Goal: Information Seeking & Learning: Learn about a topic

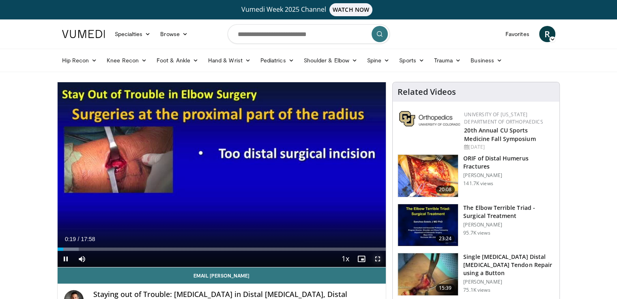
click at [381, 258] on span "Video Player" at bounding box center [378, 259] width 16 height 16
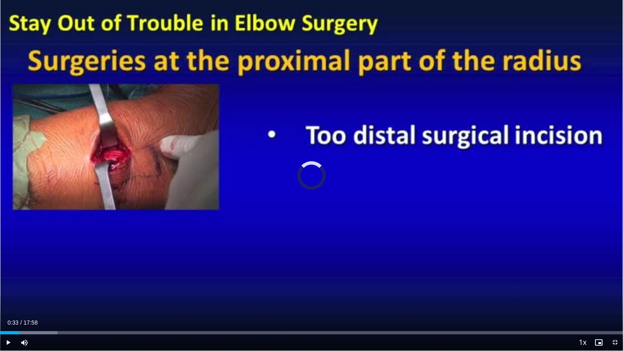
click at [30, 299] on div "Progress Bar" at bounding box center [30, 332] width 1 height 3
click at [30, 299] on div "Loaded : 12.03% 01:00 00:51" at bounding box center [311, 330] width 623 height 8
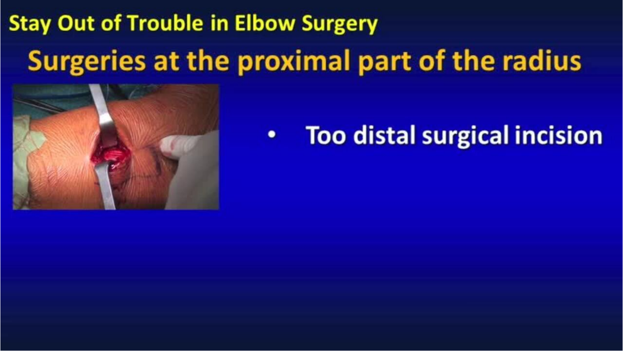
click at [8, 299] on div "10 seconds Tap to unmute" at bounding box center [311, 175] width 623 height 350
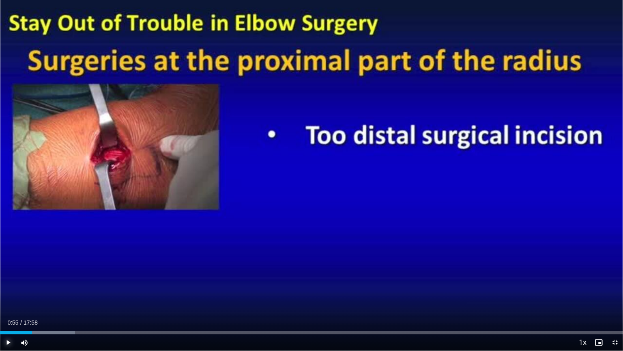
click at [8, 299] on span "Video Player" at bounding box center [8, 342] width 16 height 16
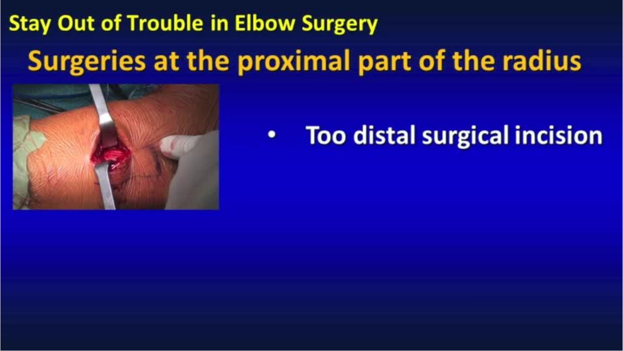
click at [8, 299] on div "10 seconds Tap to unmute" at bounding box center [311, 175] width 623 height 350
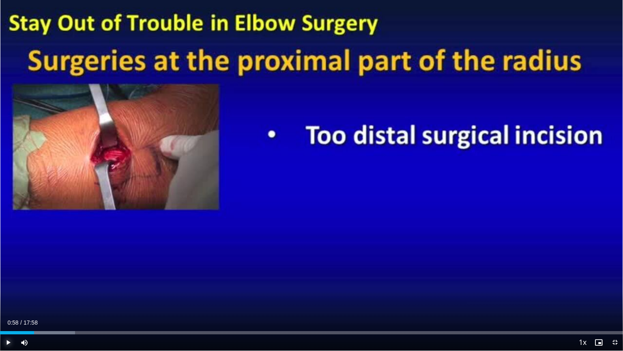
click at [8, 299] on span "Video Player" at bounding box center [8, 342] width 16 height 16
click at [9, 299] on span "Video Player" at bounding box center [8, 342] width 16 height 16
click at [52, 299] on div "Progress Bar" at bounding box center [52, 332] width 1 height 3
click at [58, 299] on div "Progress Bar" at bounding box center [58, 332] width 1 height 3
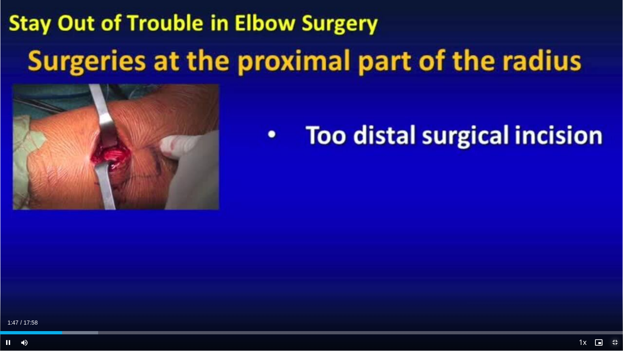
click at [614, 299] on span "Video Player" at bounding box center [615, 342] width 16 height 16
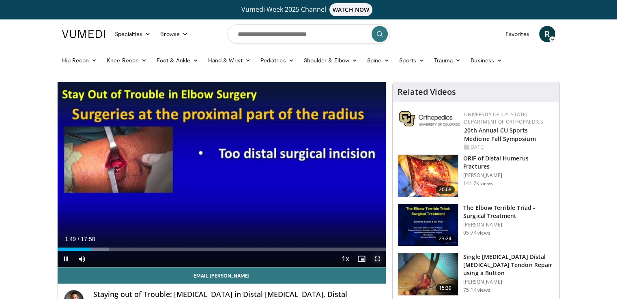
click at [377, 259] on span "Video Player" at bounding box center [378, 259] width 16 height 16
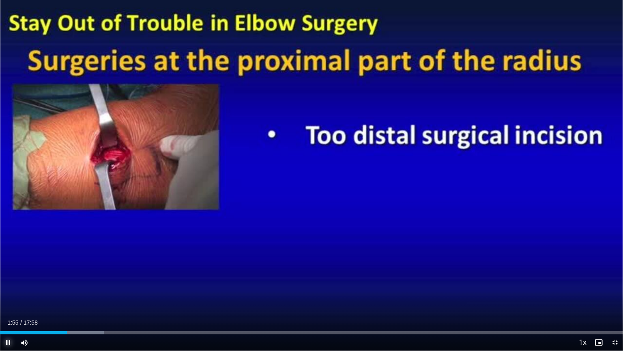
click at [10, 299] on span "Video Player" at bounding box center [8, 342] width 16 height 16
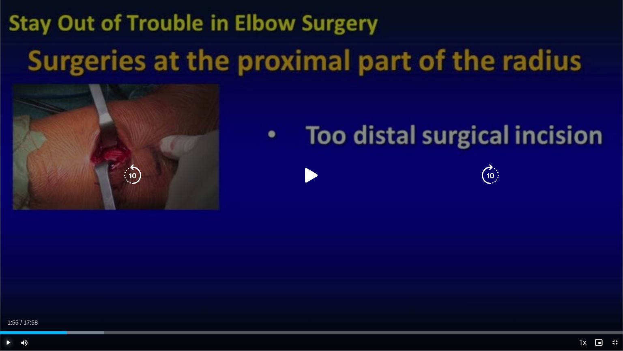
click at [10, 299] on span "Video Player" at bounding box center [8, 342] width 16 height 16
click at [310, 172] on icon "Video Player" at bounding box center [311, 175] width 23 height 23
click at [309, 175] on icon "Video Player" at bounding box center [311, 175] width 23 height 23
click at [317, 179] on icon "Video Player" at bounding box center [311, 175] width 23 height 23
click at [308, 176] on icon "Video Player" at bounding box center [311, 175] width 23 height 23
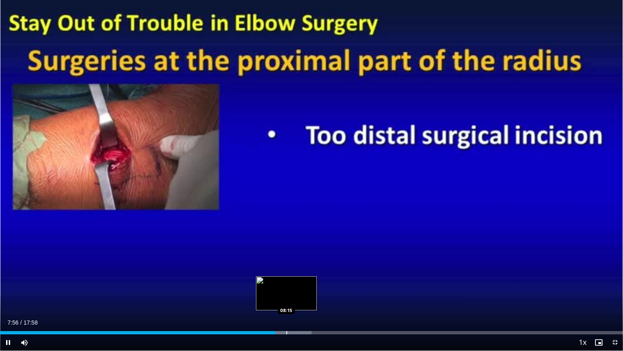
click at [286, 299] on video-js "**********" at bounding box center [311, 175] width 623 height 351
click at [286, 299] on div "Progress Bar" at bounding box center [286, 332] width 1 height 3
click at [282, 299] on div "Progress Bar" at bounding box center [282, 332] width 1 height 3
click at [275, 299] on div "Loaded : 51.86% 08:16 07:55" at bounding box center [311, 330] width 623 height 8
click at [303, 299] on div "Loaded : 52.79% 08:28 08:43" at bounding box center [311, 330] width 623 height 8
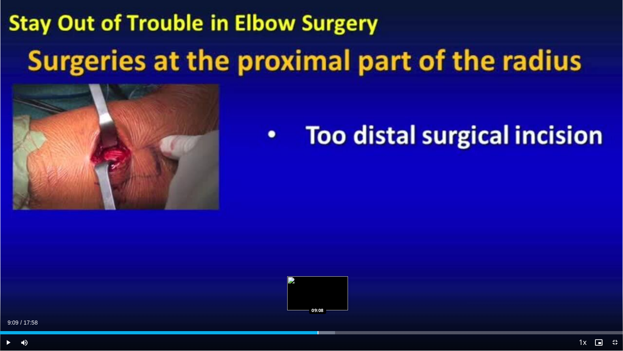
click at [318, 299] on div "Progress Bar" at bounding box center [318, 332] width 1 height 3
click at [330, 299] on div "Progress Bar" at bounding box center [330, 332] width 1 height 3
click at [344, 299] on div "Progress Bar" at bounding box center [344, 332] width 1 height 3
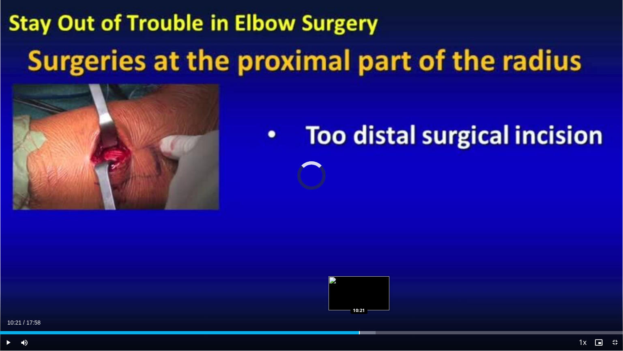
click at [359, 299] on div "Progress Bar" at bounding box center [359, 332] width 1 height 3
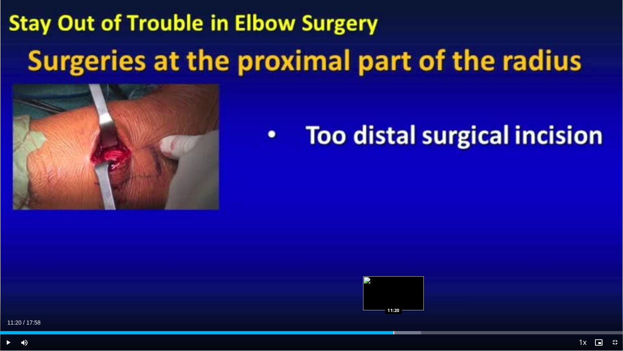
click at [394, 299] on div "Progress Bar" at bounding box center [394, 332] width 1 height 3
click at [413, 299] on div "Loaded : 70.38% 11:54 11:55" at bounding box center [311, 330] width 623 height 8
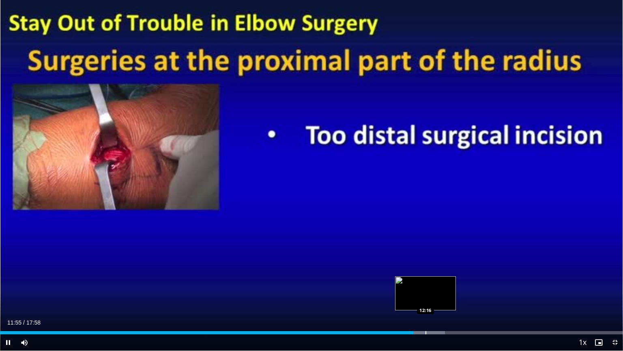
click at [425, 299] on div "Loaded : 71.43% 11:55 12:16" at bounding box center [311, 330] width 623 height 8
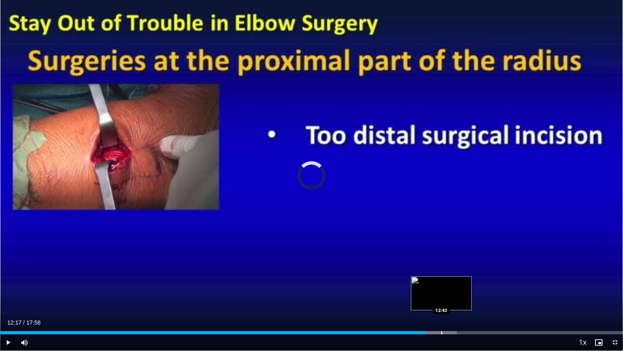
click at [441, 299] on div "Progress Bar" at bounding box center [441, 332] width 1 height 3
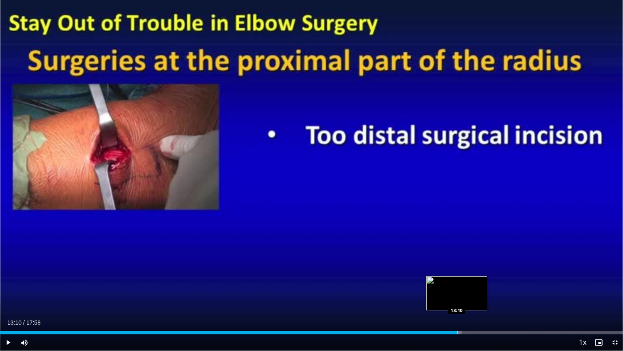
click at [456, 299] on div "Loaded : 74.09% 13:10 13:10" at bounding box center [311, 330] width 623 height 8
click at [616, 299] on span "Video Player" at bounding box center [615, 342] width 16 height 16
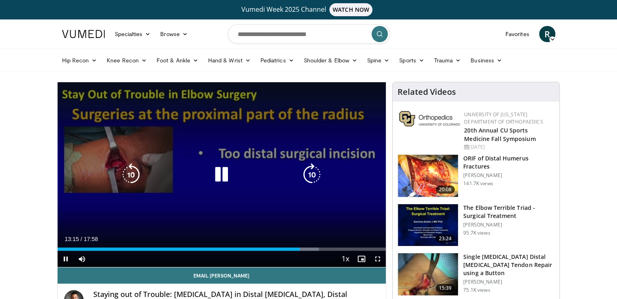
click at [224, 179] on icon "Video Player" at bounding box center [221, 175] width 23 height 23
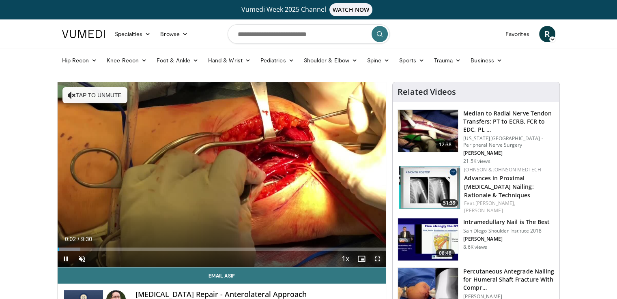
click at [378, 257] on span "Video Player" at bounding box center [378, 259] width 16 height 16
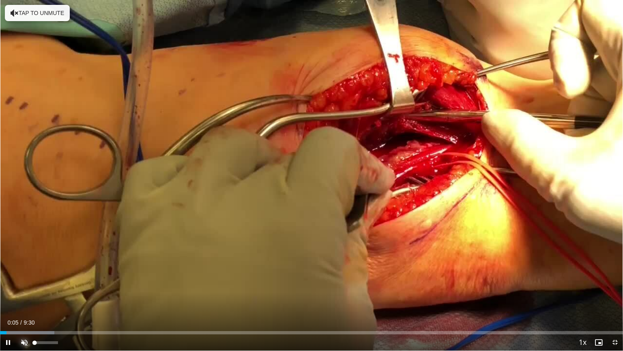
click at [23, 299] on span "Video Player" at bounding box center [24, 342] width 16 height 16
click at [616, 299] on span "Video Player" at bounding box center [615, 342] width 16 height 16
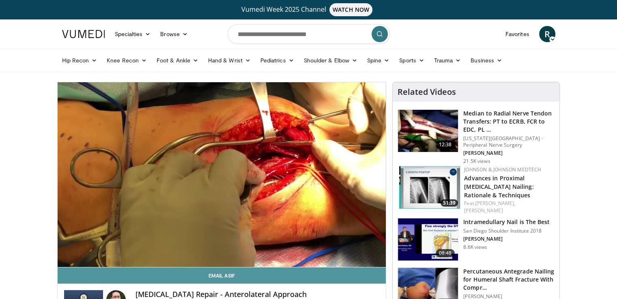
click at [316, 277] on link "Email Asif" at bounding box center [222, 276] width 329 height 16
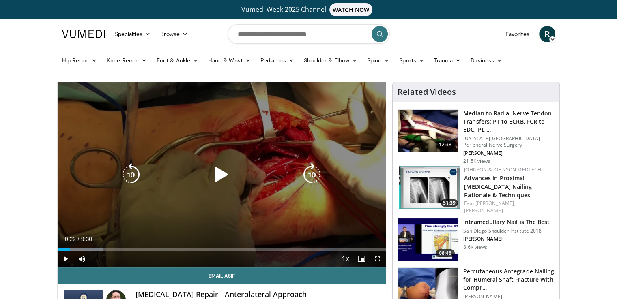
click at [217, 174] on icon "Video Player" at bounding box center [221, 175] width 23 height 23
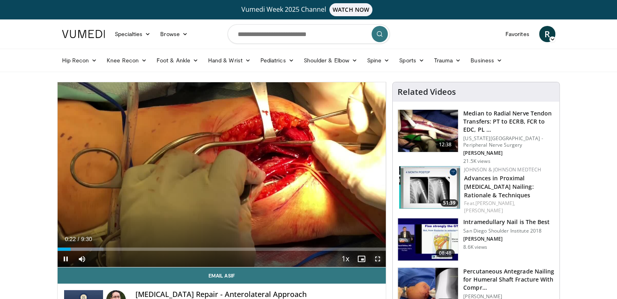
click at [377, 256] on span "Video Player" at bounding box center [378, 259] width 16 height 16
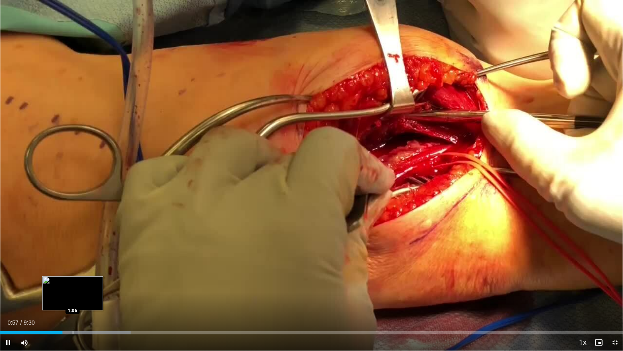
click at [73, 299] on div "Loaded : 20.98% 0:57 1:06" at bounding box center [311, 330] width 623 height 8
click at [83, 299] on div "Progress Bar" at bounding box center [83, 332] width 1 height 3
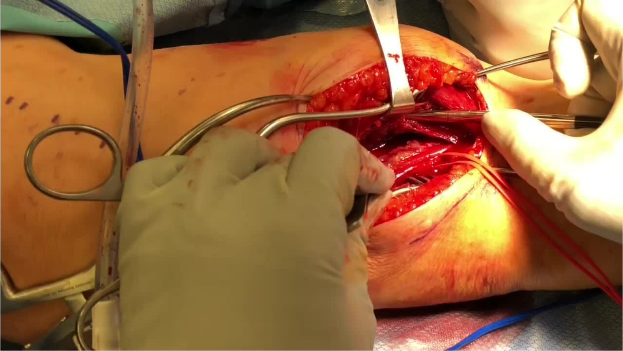
click at [88, 299] on video-js "**********" at bounding box center [311, 175] width 623 height 351
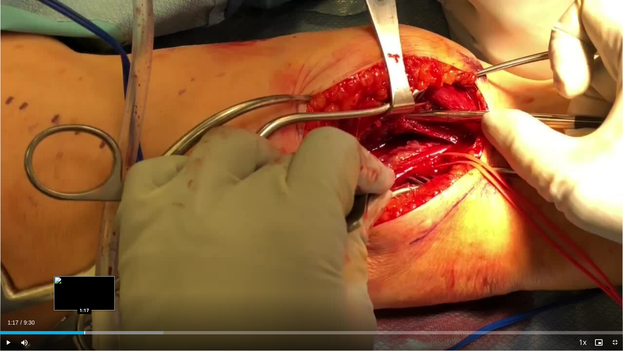
click at [84, 299] on div "Progress Bar" at bounding box center [84, 332] width 1 height 3
click at [78, 299] on div "Progress Bar" at bounding box center [78, 332] width 1 height 3
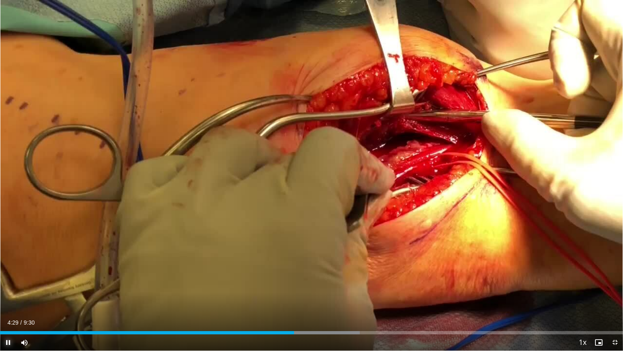
click at [7, 299] on span "Video Player" at bounding box center [8, 342] width 16 height 16
click at [8, 299] on span "Video Player" at bounding box center [8, 342] width 16 height 16
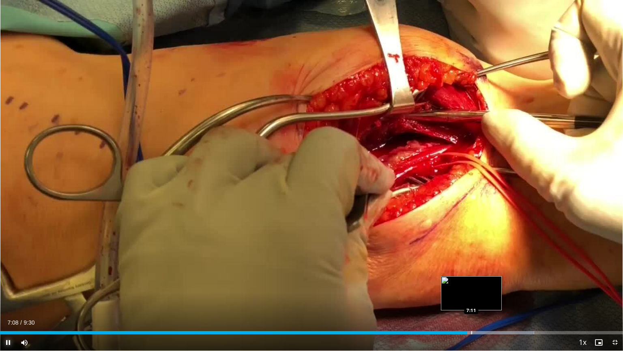
click at [471, 299] on div "Loaded : 85.71% 7:08 7:11" at bounding box center [311, 330] width 623 height 8
click at [484, 299] on div "Progress Bar" at bounding box center [484, 332] width 1 height 3
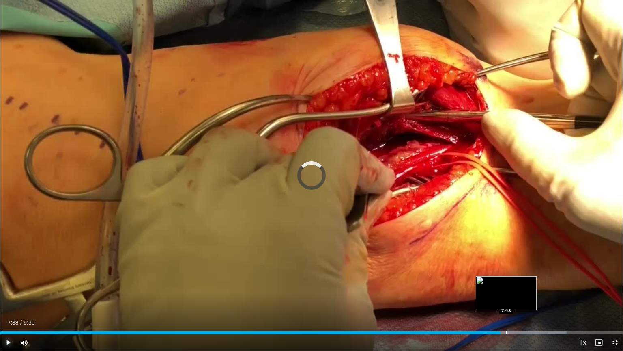
click at [506, 299] on div "Progress Bar" at bounding box center [506, 332] width 1 height 3
click at [522, 299] on div "Progress Bar" at bounding box center [522, 332] width 1 height 3
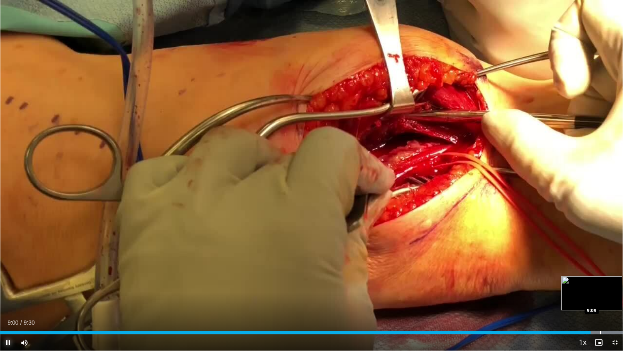
click at [600, 299] on div "Loaded : 100.00% 9:01 9:09" at bounding box center [311, 332] width 623 height 3
click at [606, 299] on div "Progress Bar" at bounding box center [606, 332] width 1 height 3
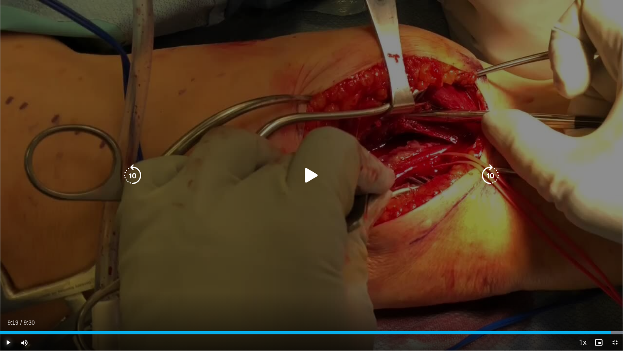
click at [611, 299] on div "Loaded : 100.00% 9:19 9:18" at bounding box center [311, 332] width 623 height 3
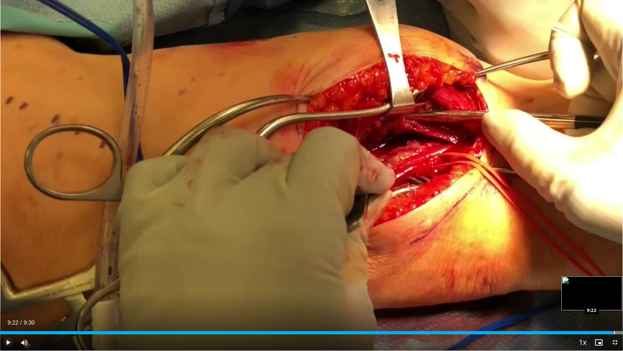
click at [614, 299] on div "Progress Bar" at bounding box center [614, 332] width 1 height 3
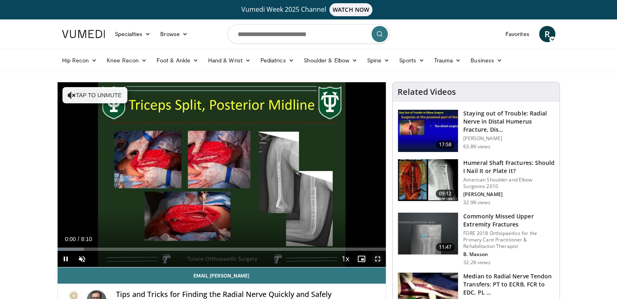
click at [378, 259] on span "Video Player" at bounding box center [378, 259] width 16 height 16
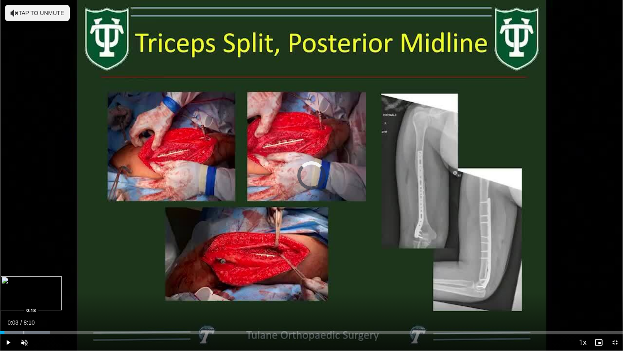
click at [24, 299] on div "Progress Bar" at bounding box center [24, 332] width 1 height 3
click at [26, 299] on span "Video Player" at bounding box center [24, 342] width 16 height 16
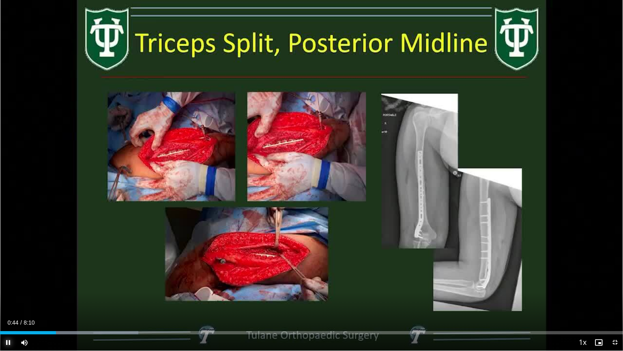
click at [7, 299] on span "Video Player" at bounding box center [8, 342] width 16 height 16
click at [8, 299] on span "Video Player" at bounding box center [8, 342] width 16 height 16
click at [9, 299] on span "Video Player" at bounding box center [8, 342] width 16 height 16
click at [615, 299] on span "Video Player" at bounding box center [615, 342] width 16 height 16
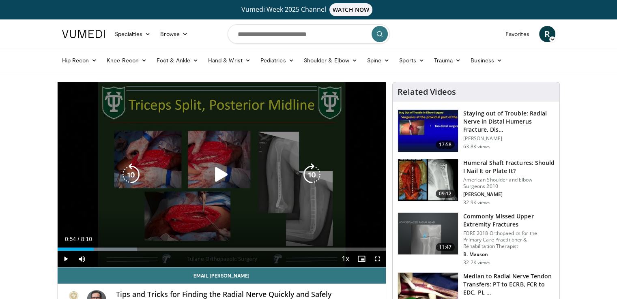
click at [222, 173] on icon "Video Player" at bounding box center [221, 175] width 23 height 23
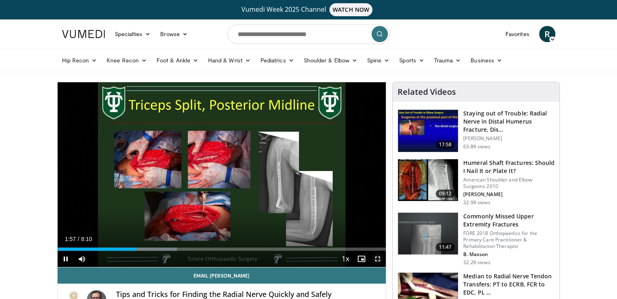
click at [377, 260] on span "Video Player" at bounding box center [378, 259] width 16 height 16
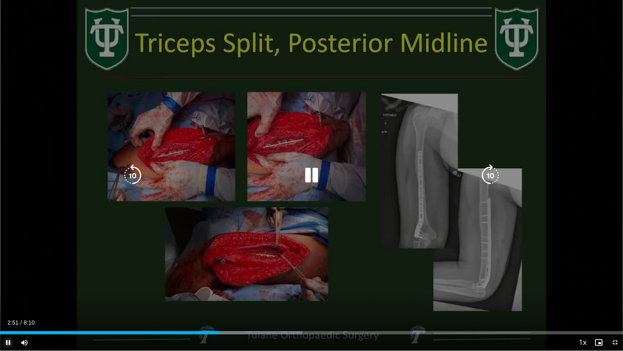
click at [6, 299] on span "Video Player" at bounding box center [8, 342] width 16 height 16
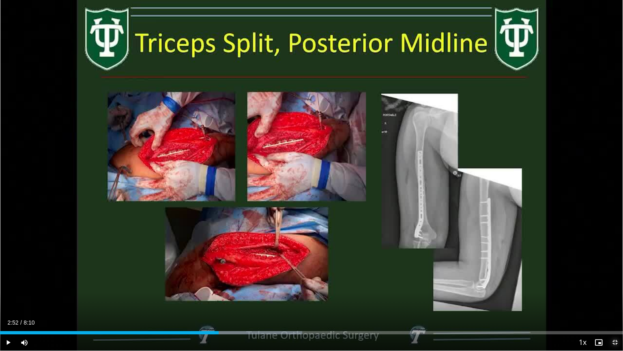
click at [614, 299] on span "Video Player" at bounding box center [615, 342] width 16 height 16
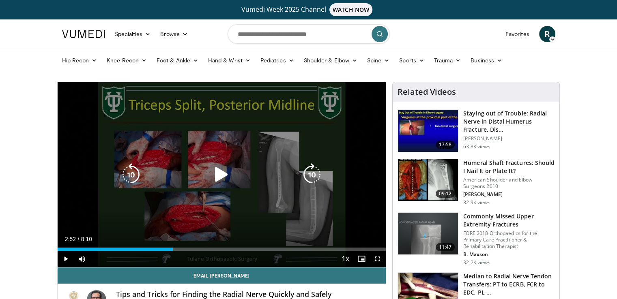
click at [225, 179] on icon "Video Player" at bounding box center [221, 175] width 23 height 23
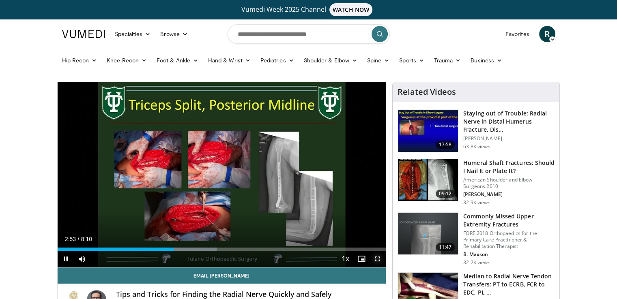
click at [379, 257] on span "Video Player" at bounding box center [378, 259] width 16 height 16
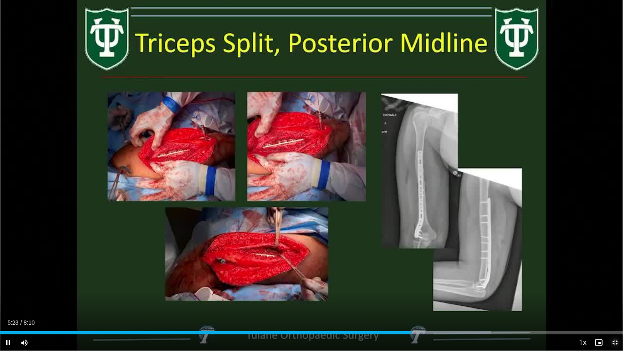
click at [613, 299] on span "Video Player" at bounding box center [615, 342] width 16 height 16
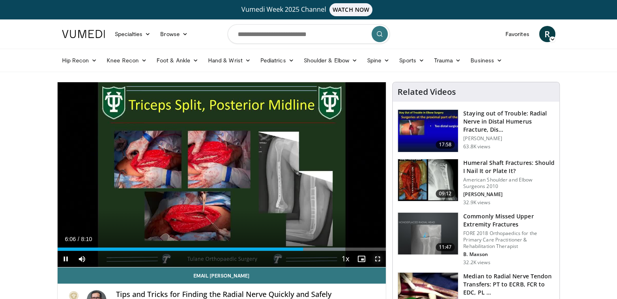
click at [378, 258] on span "Video Player" at bounding box center [378, 259] width 16 height 16
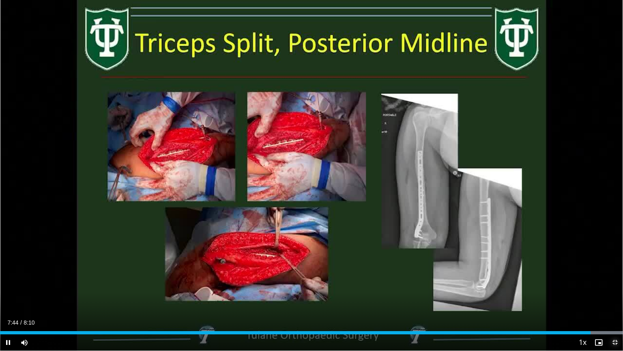
click at [617, 299] on span "Video Player" at bounding box center [615, 342] width 16 height 16
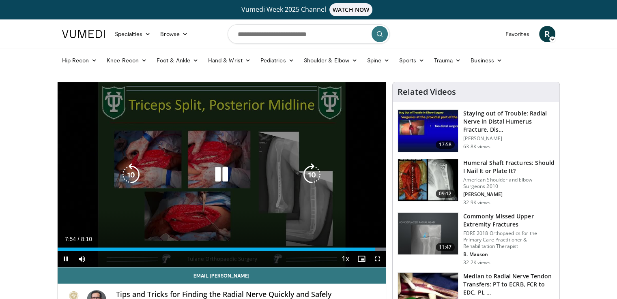
click at [227, 168] on icon "Video Player" at bounding box center [221, 175] width 23 height 23
